Goal: Task Accomplishment & Management: Manage account settings

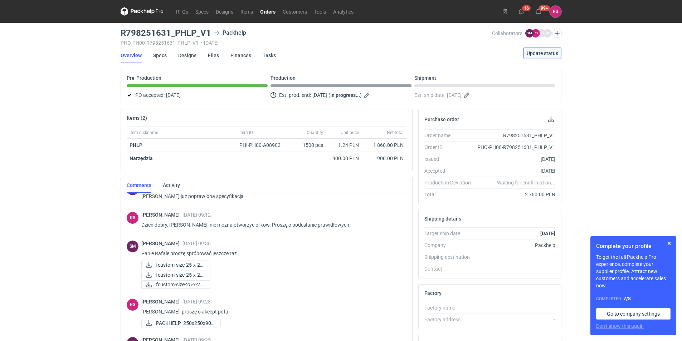
click at [552, 55] on span "Update status" at bounding box center [541, 53] width 31 height 5
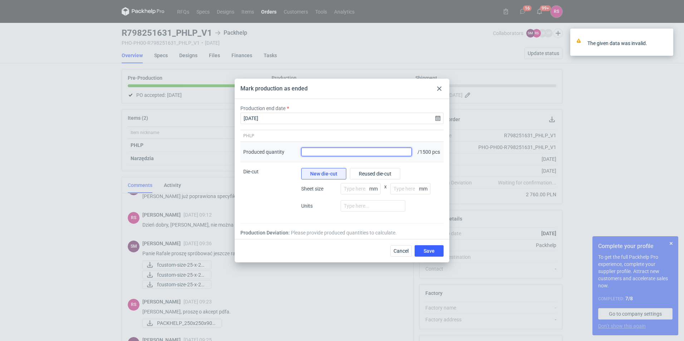
click at [378, 152] on input "Produced quantity" at bounding box center [356, 152] width 110 height 9
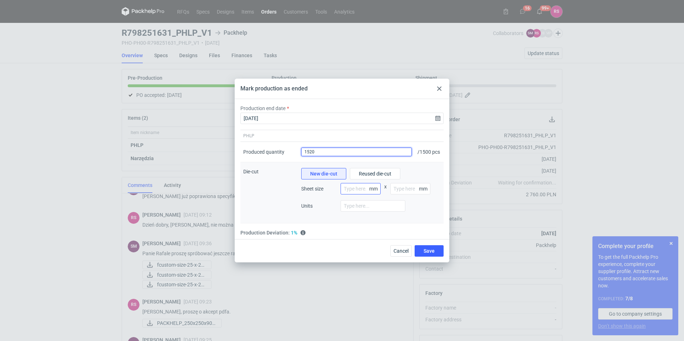
type input "1520"
click at [354, 191] on input "number" at bounding box center [360, 188] width 40 height 11
type input "800"
click at [406, 192] on input "number" at bounding box center [410, 188] width 40 height 11
type input "1200"
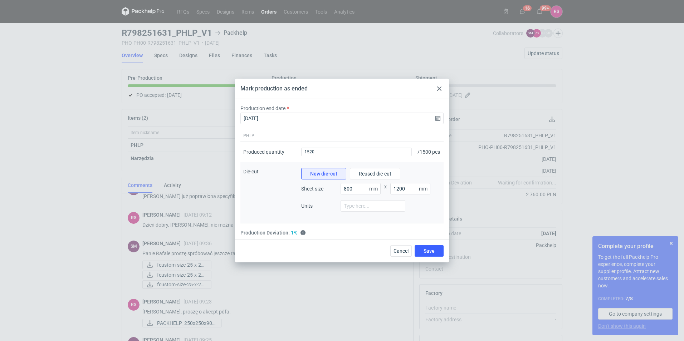
click at [382, 216] on div at bounding box center [372, 208] width 65 height 17
click at [374, 212] on input "number" at bounding box center [372, 205] width 65 height 11
type input "1"
click at [430, 252] on span "Save" at bounding box center [428, 251] width 11 height 5
